Goal: Check status: Check status

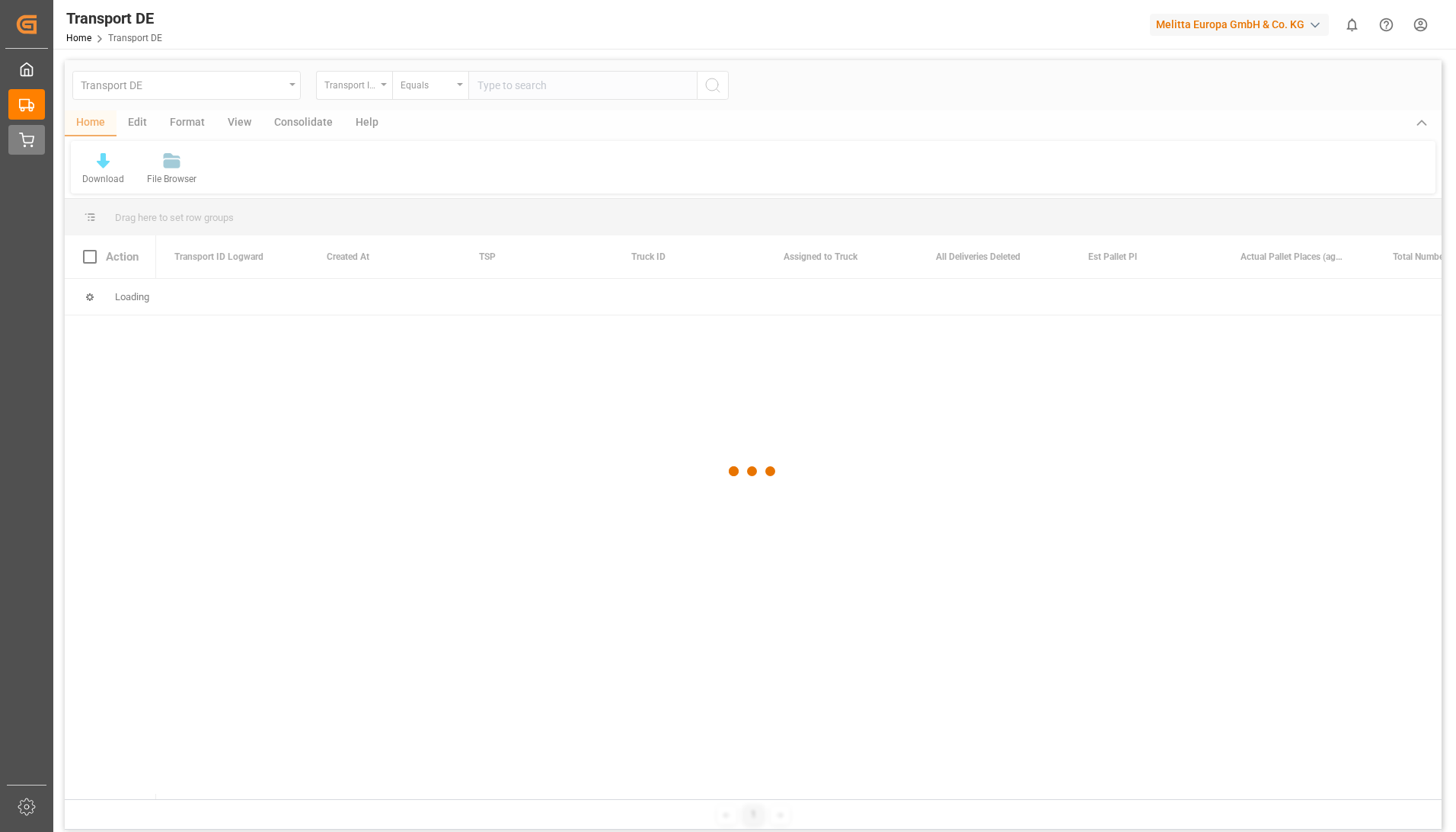
click at [31, 142] on icon at bounding box center [27, 140] width 15 height 15
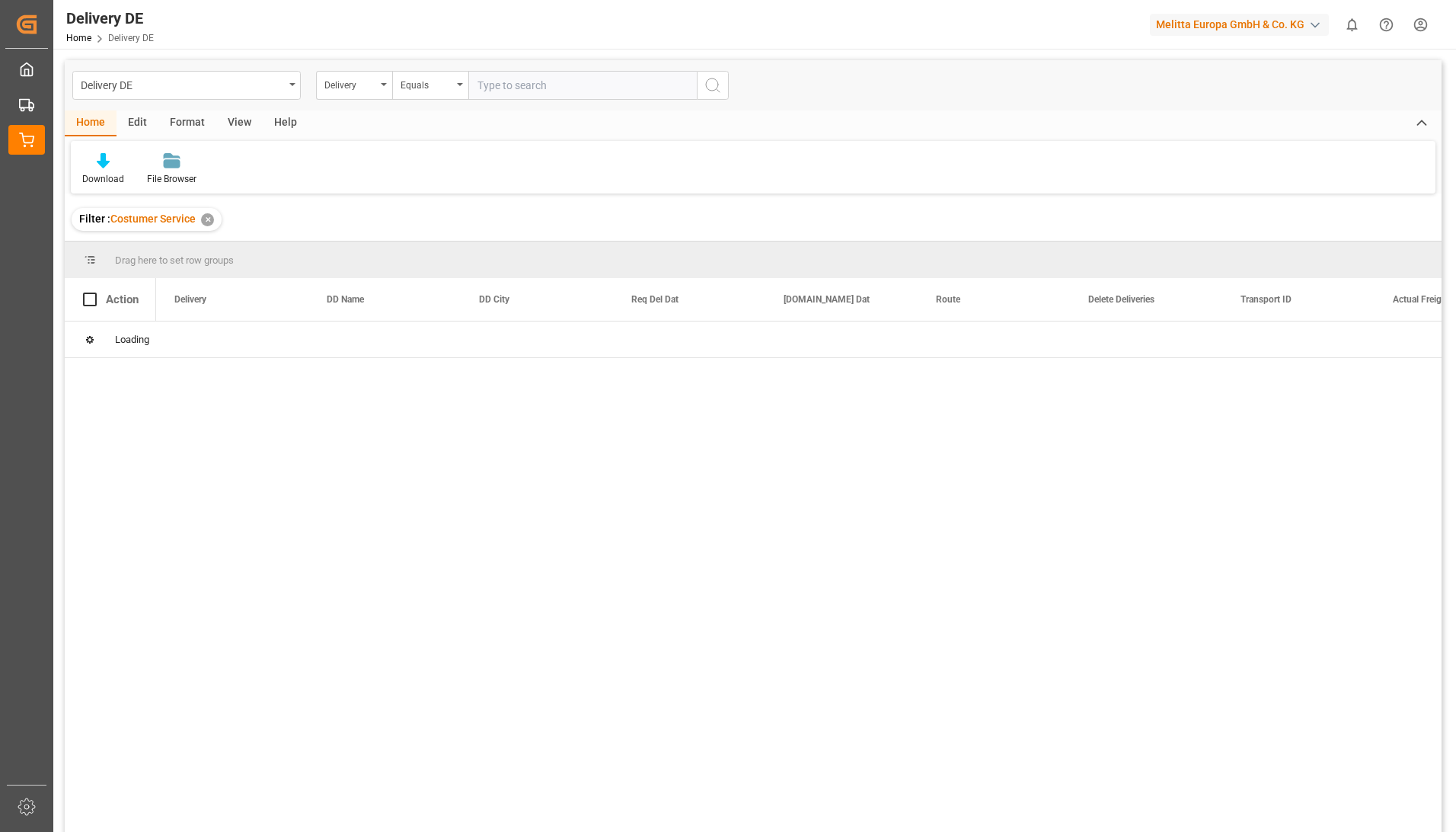
click at [527, 80] on input "text" at bounding box center [583, 85] width 229 height 29
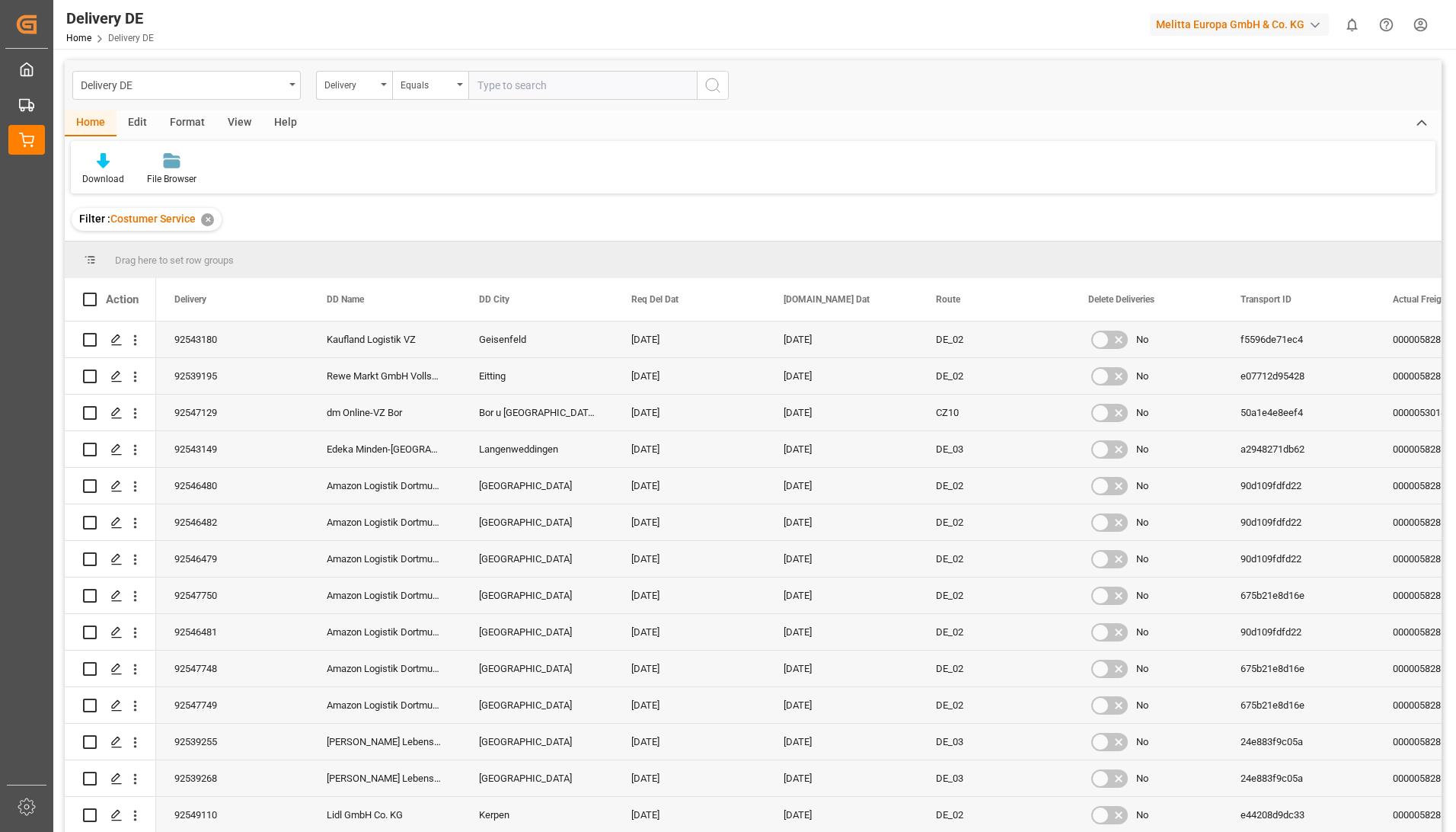
paste input "92547918"
type input "92547918"
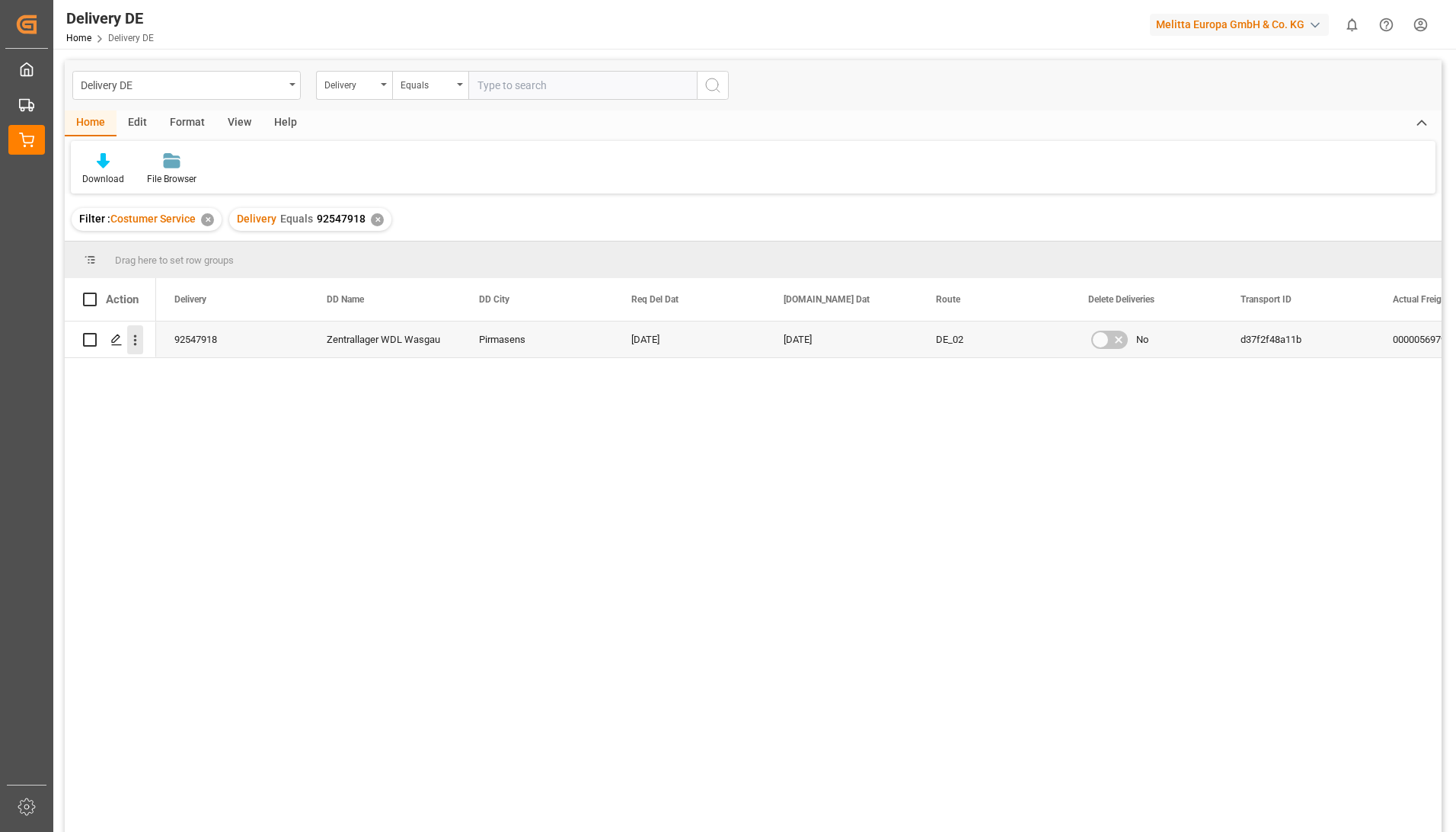
click at [141, 338] on icon "open menu" at bounding box center [135, 340] width 16 height 16
click at [205, 375] on span "Open in new tab" at bounding box center [235, 372] width 139 height 16
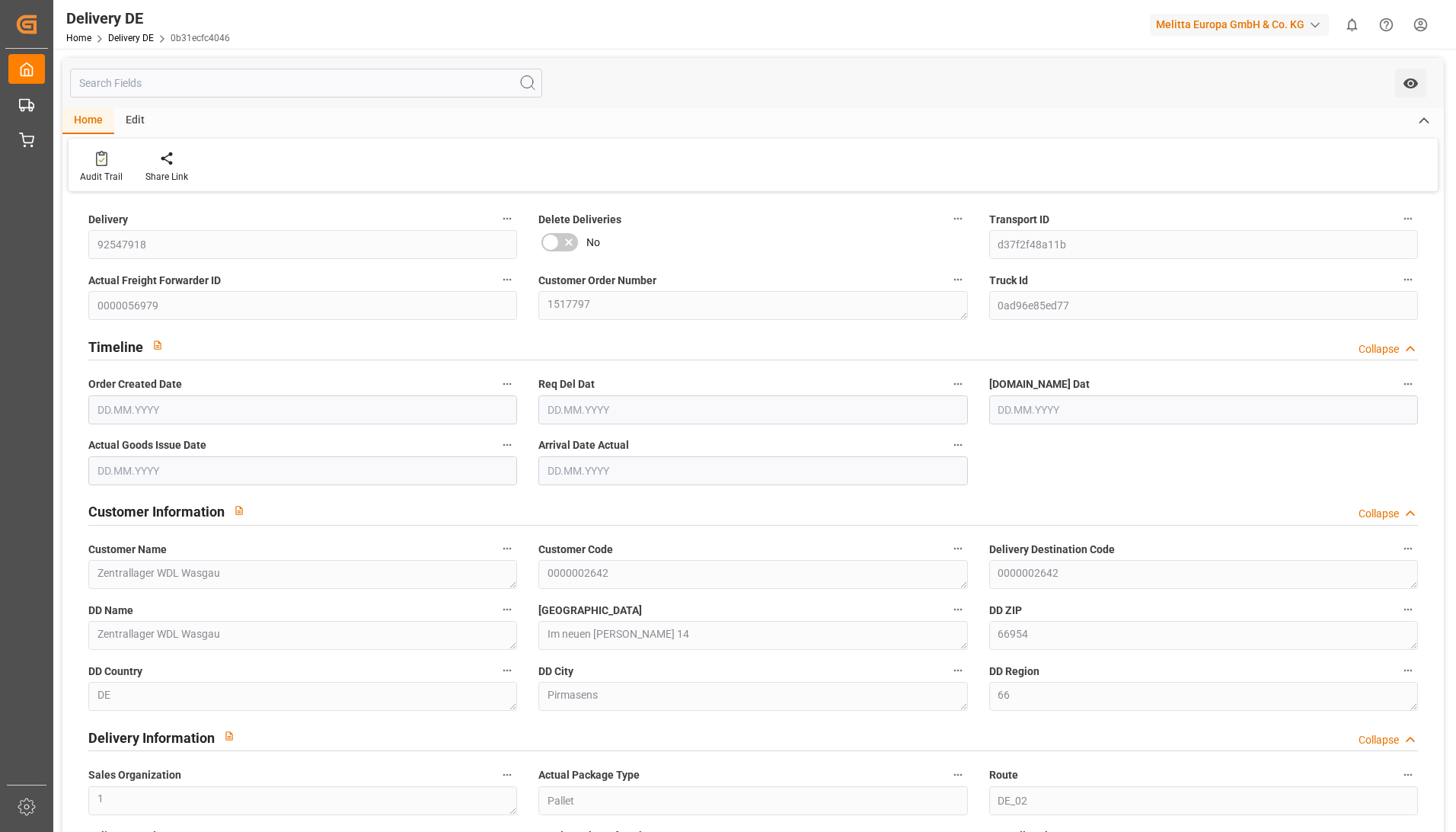
type input "1"
type input "11.08.2025"
type input "[DATE]"
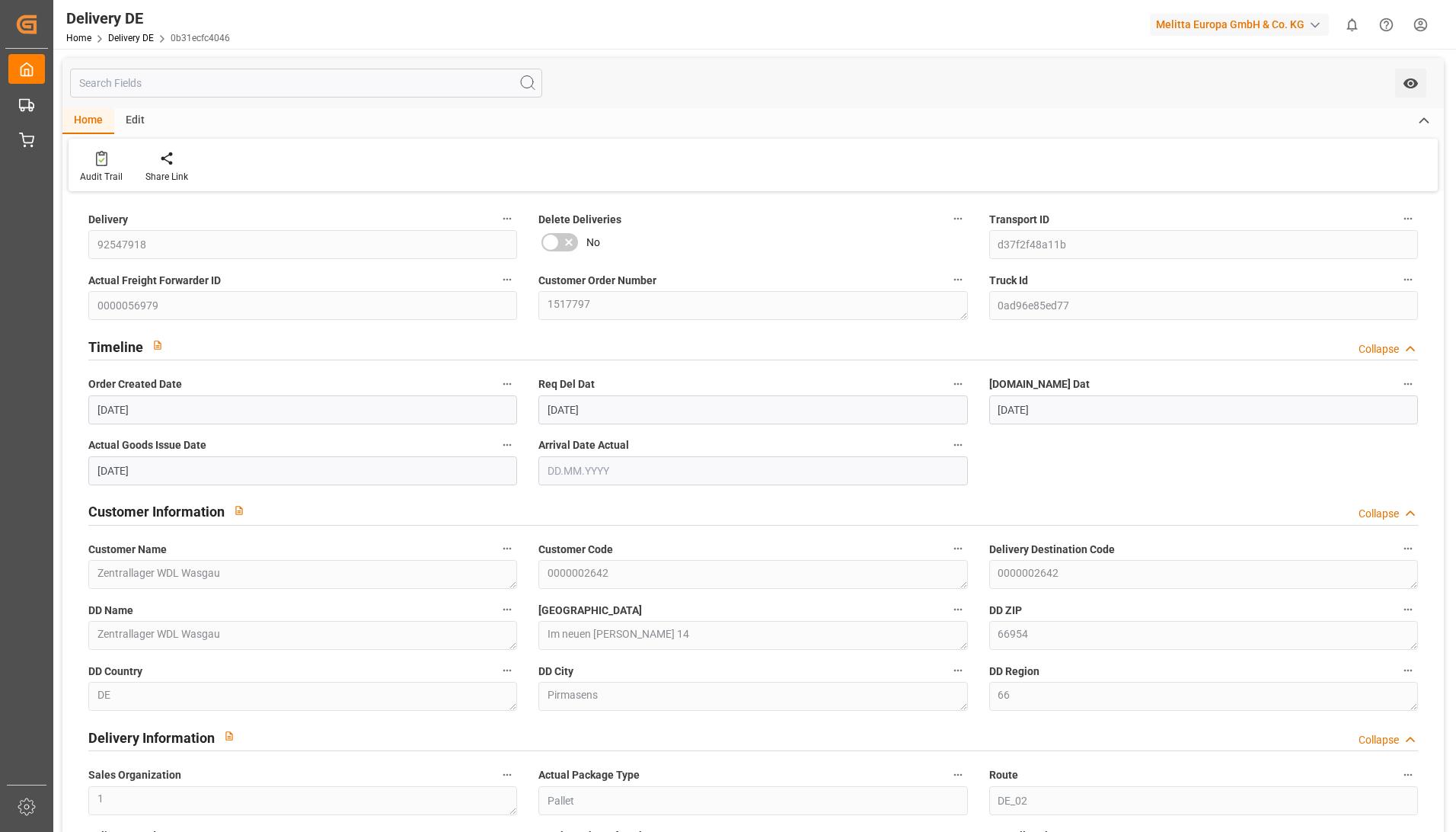
type input "[DATE]"
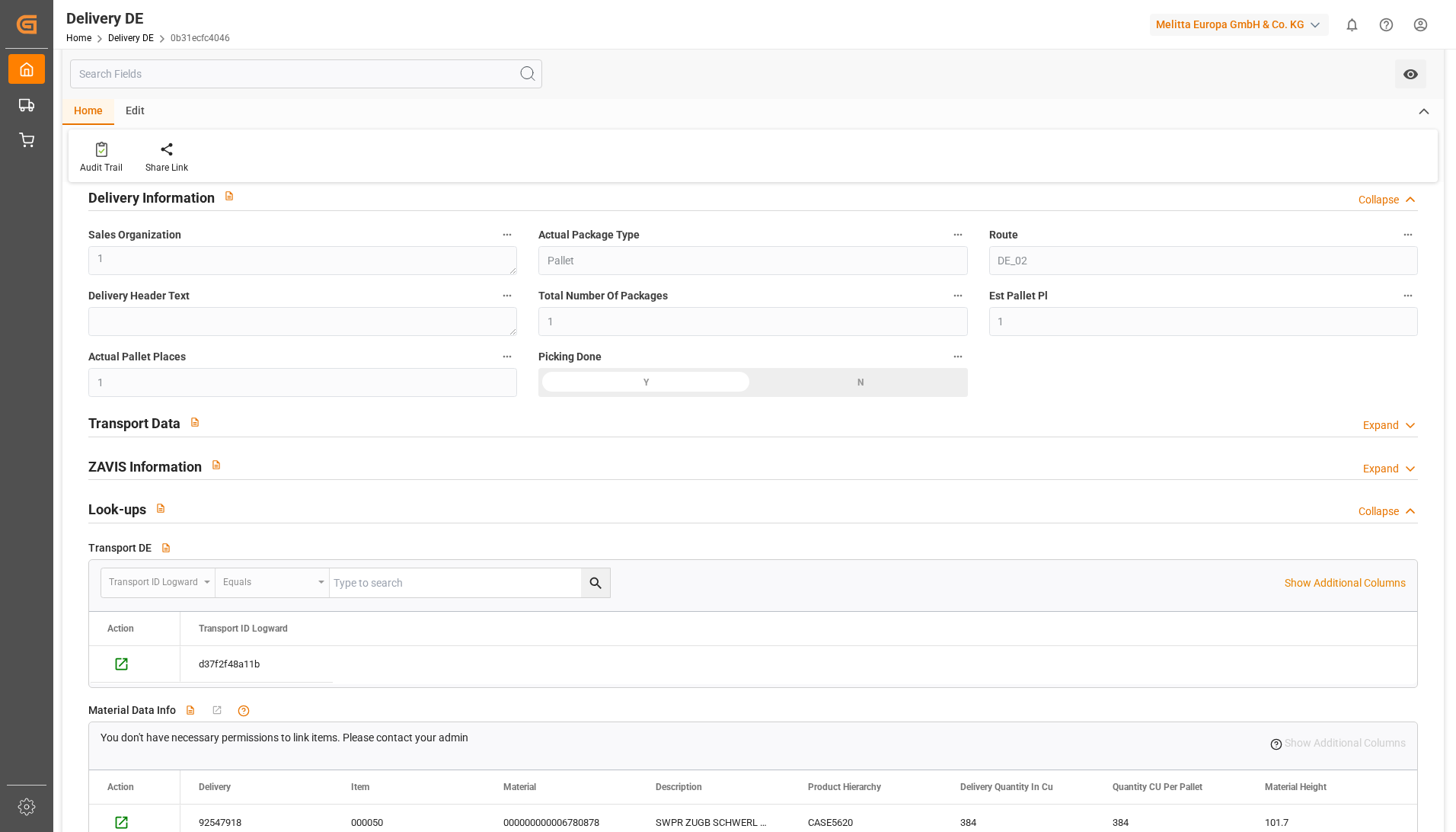
scroll to position [686, 0]
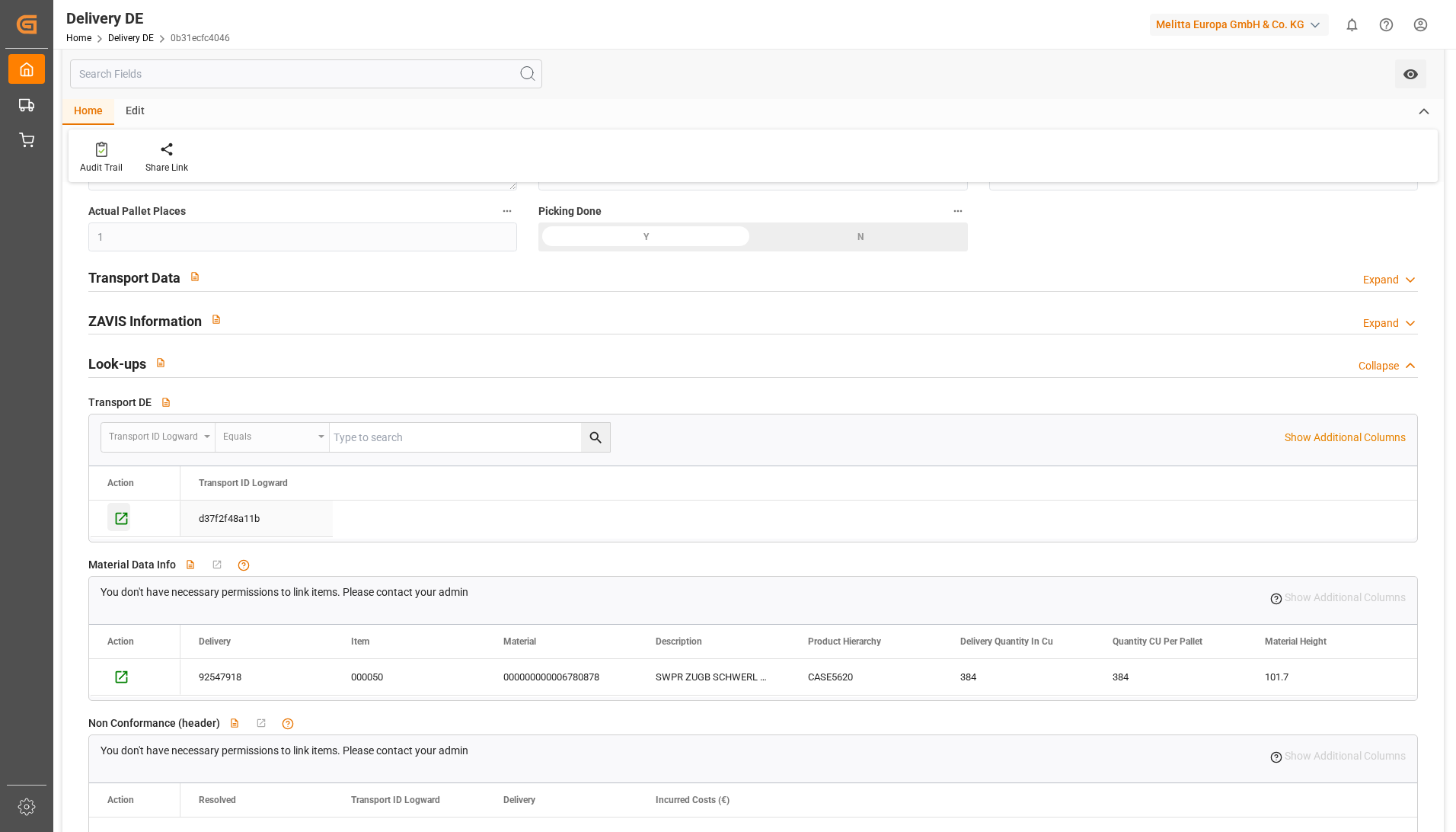
click at [123, 517] on icon "Press SPACE to select this row." at bounding box center [121, 518] width 16 height 16
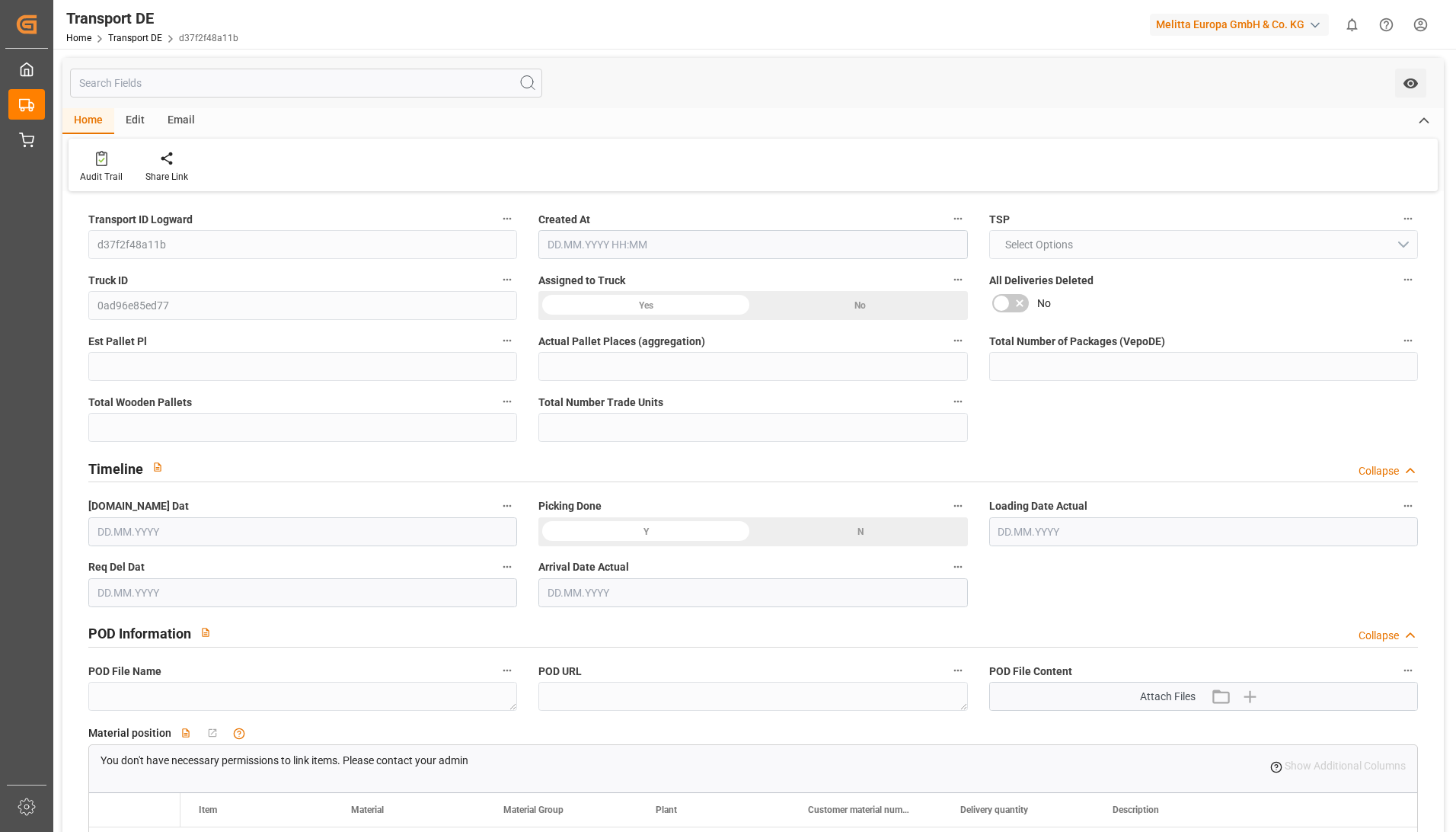
type input "1"
type input "0"
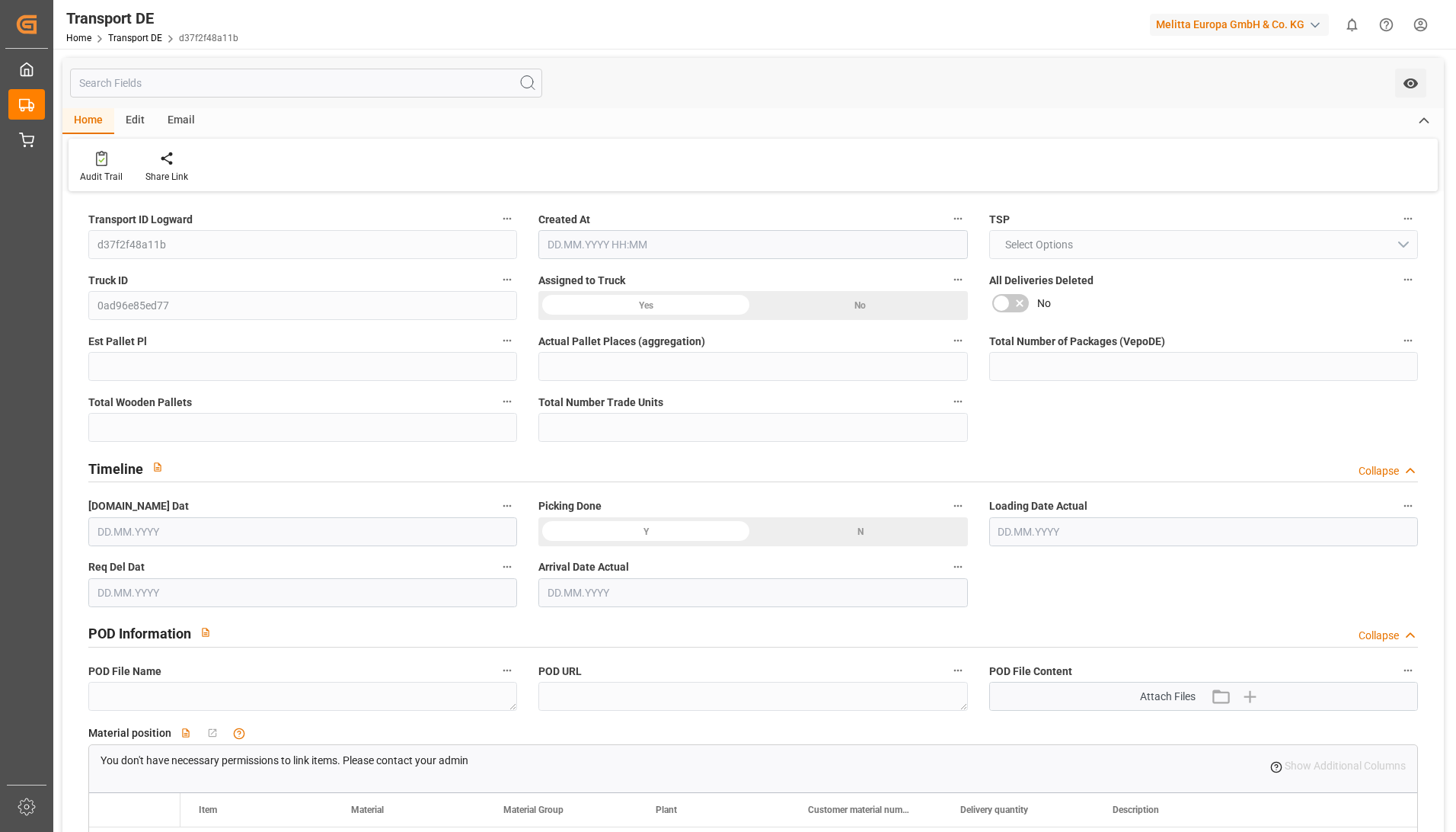
type input "64.7263"
type input "56.5633"
type input "11.08.2025 21:04"
type input "[DATE]"
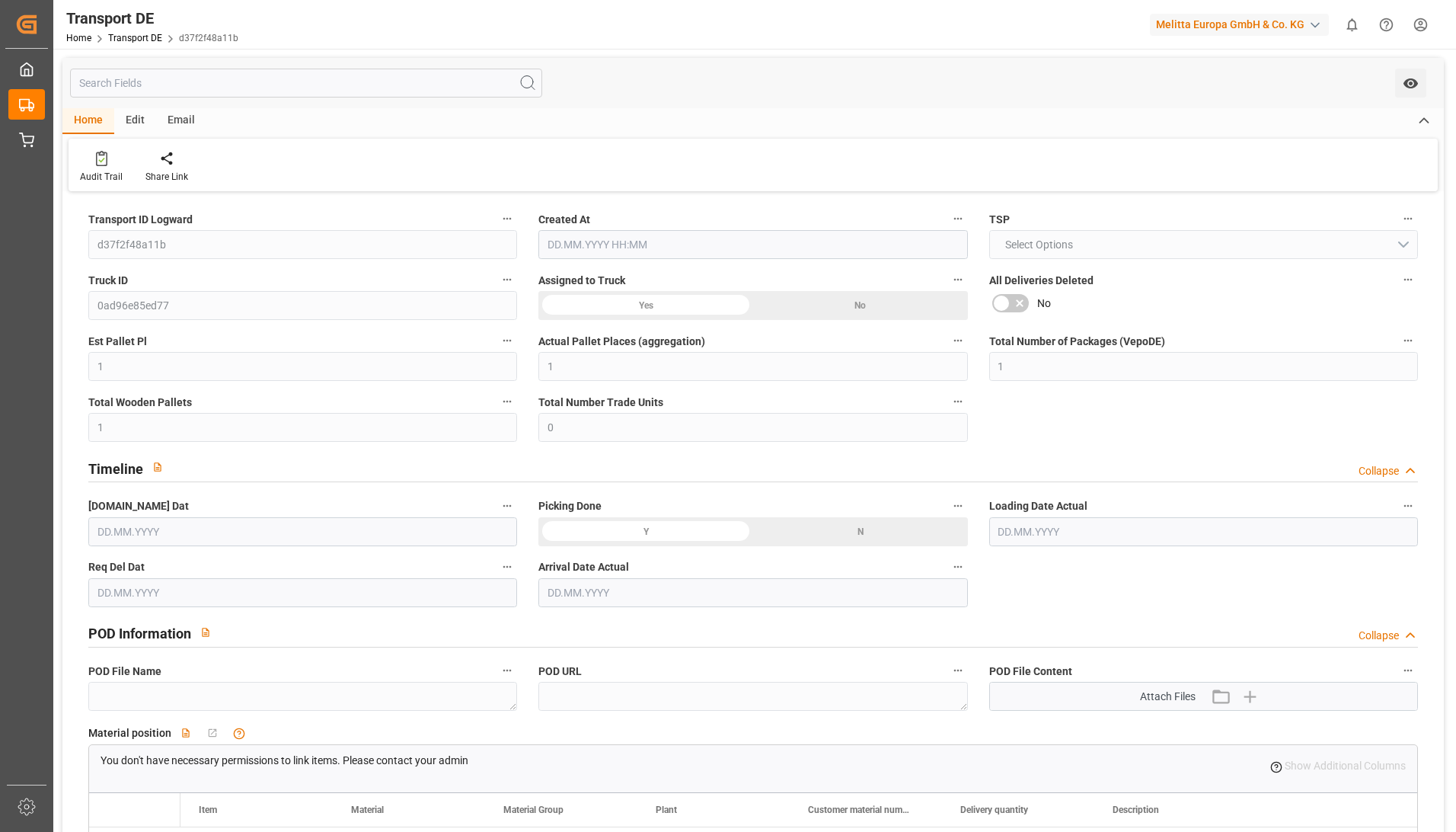
type input "[DATE]"
